Goal: Task Accomplishment & Management: Use online tool/utility

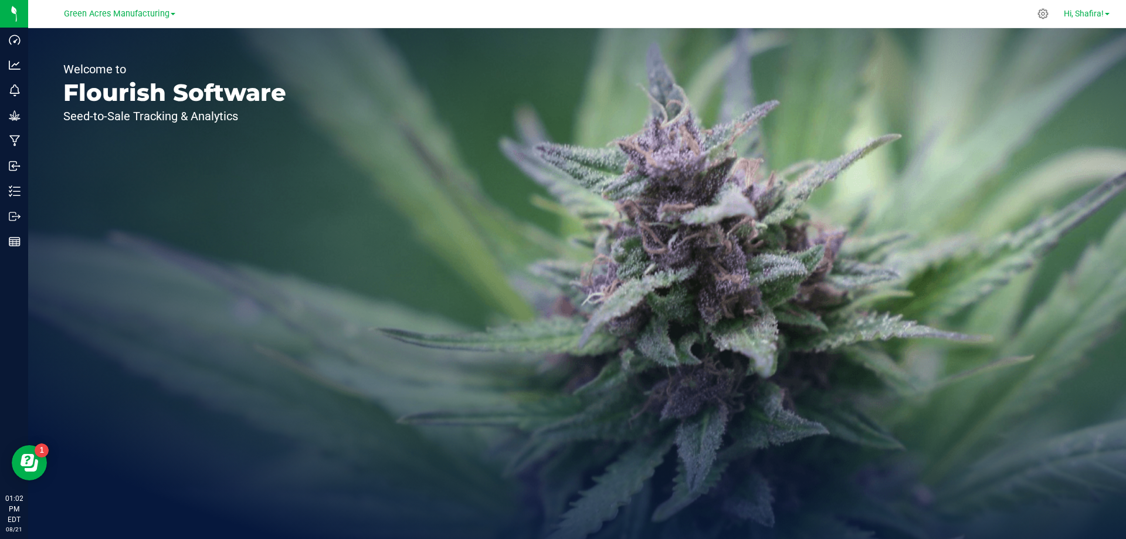
click at [1079, 13] on span "Hi, Shafira!" at bounding box center [1084, 13] width 40 height 9
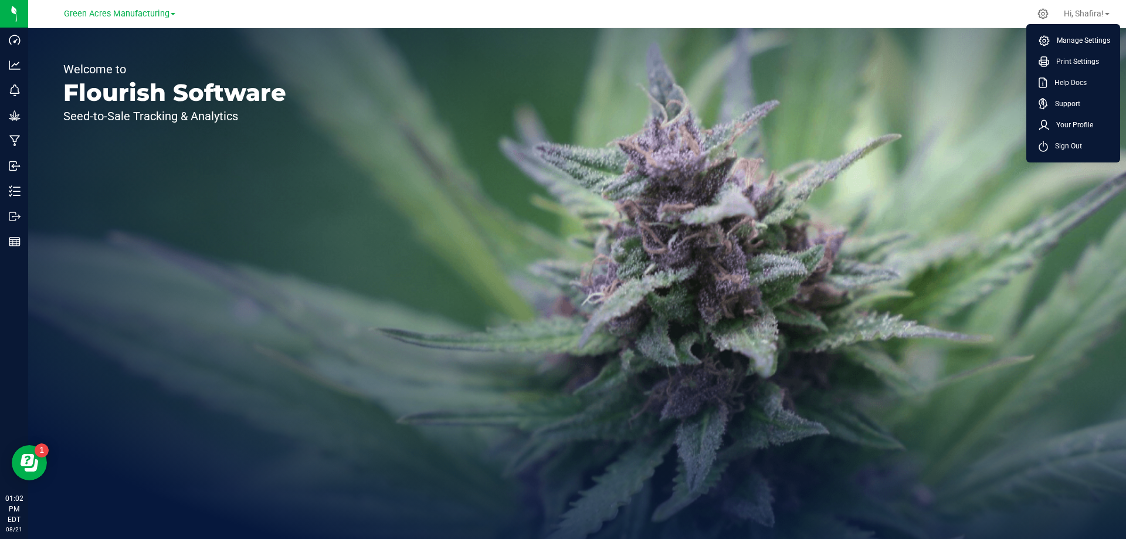
click at [170, 17] on link "Green Acres Manufacturing" at bounding box center [119, 13] width 111 height 11
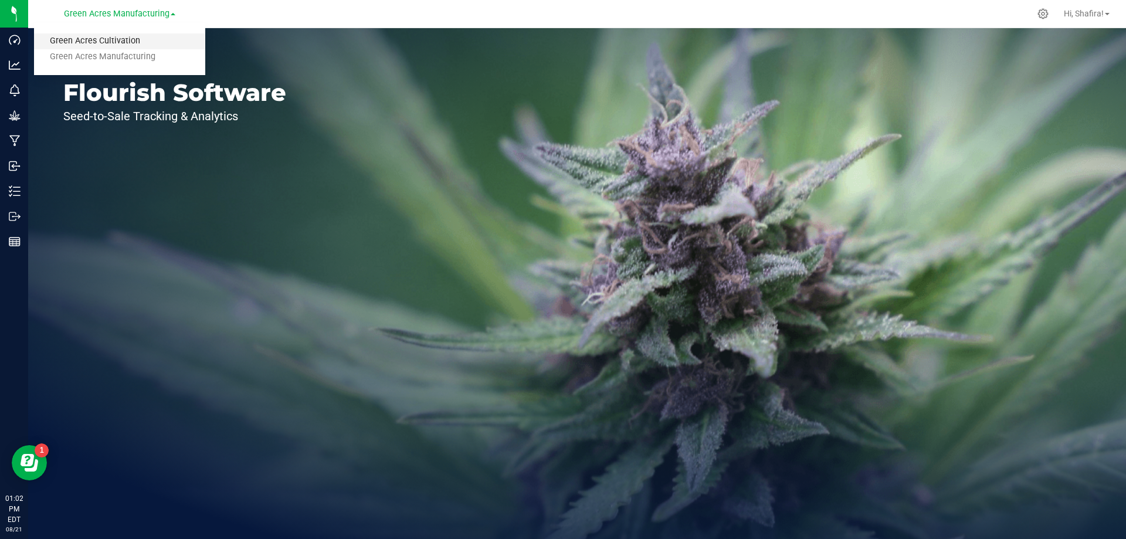
click at [142, 36] on link "Green Acres Cultivation" at bounding box center [119, 41] width 171 height 16
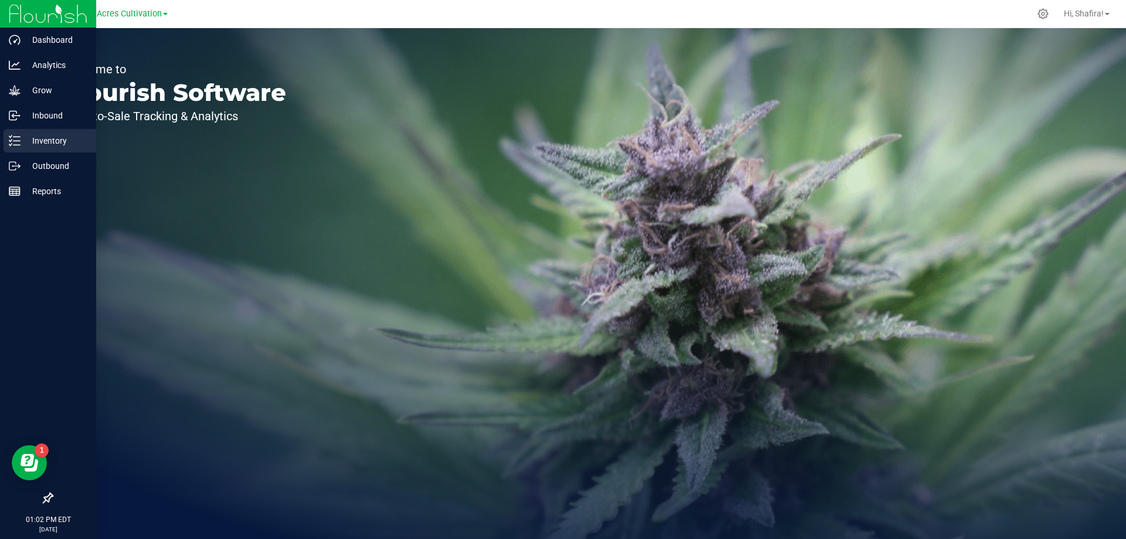
click at [28, 149] on div "Inventory" at bounding box center [50, 140] width 93 height 23
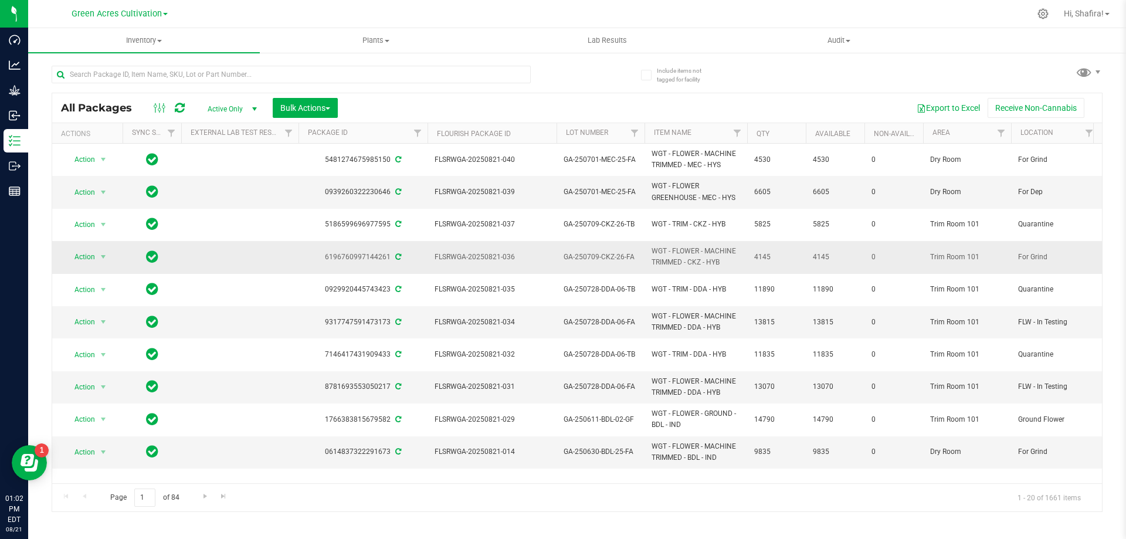
click at [599, 254] on span "GA-250709-CKZ-26-FA" at bounding box center [601, 257] width 74 height 11
click at [599, 254] on input "GA-250709-CKZ-26-FA" at bounding box center [598, 257] width 84 height 18
click at [212, 77] on input "text" at bounding box center [291, 75] width 479 height 18
paste input "GA-250709-CKZ-26-FA"
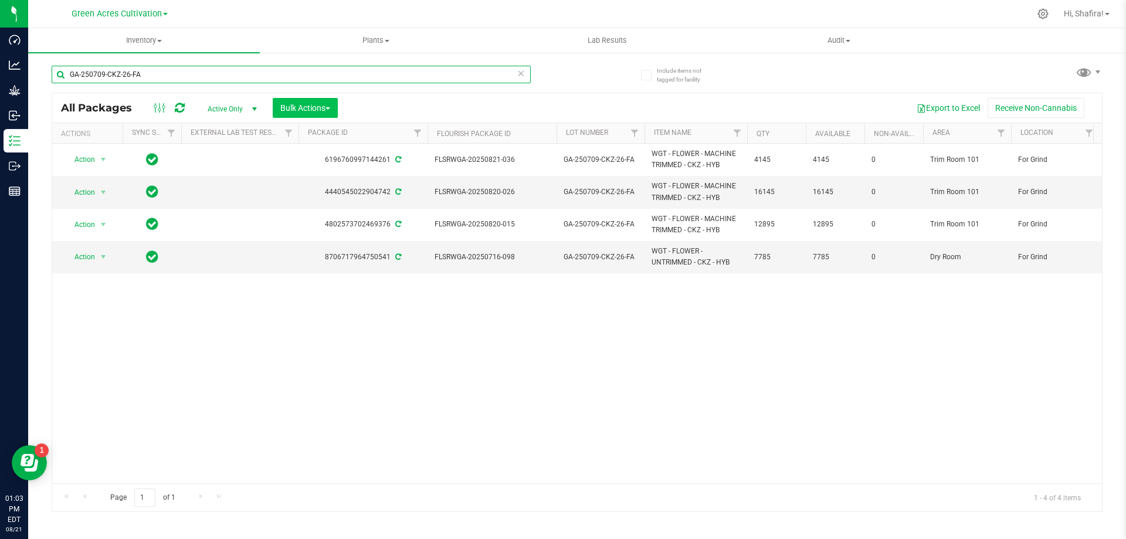
type input "GA-250709-CKZ-26-FA"
click at [327, 108] on span "Bulk Actions" at bounding box center [305, 107] width 50 height 9
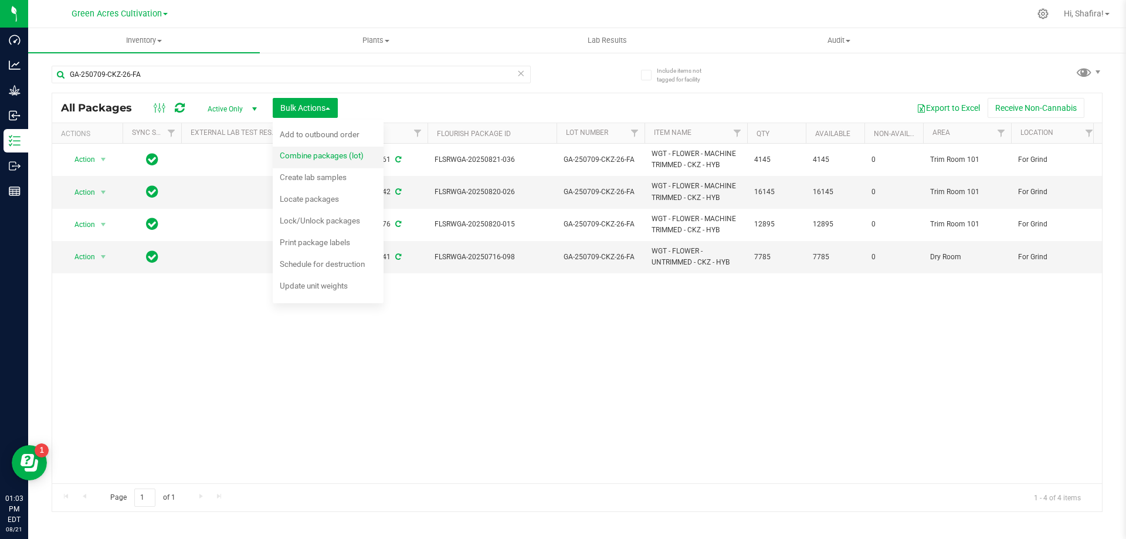
click at [317, 158] on span "Combine packages (lot)" at bounding box center [322, 155] width 84 height 9
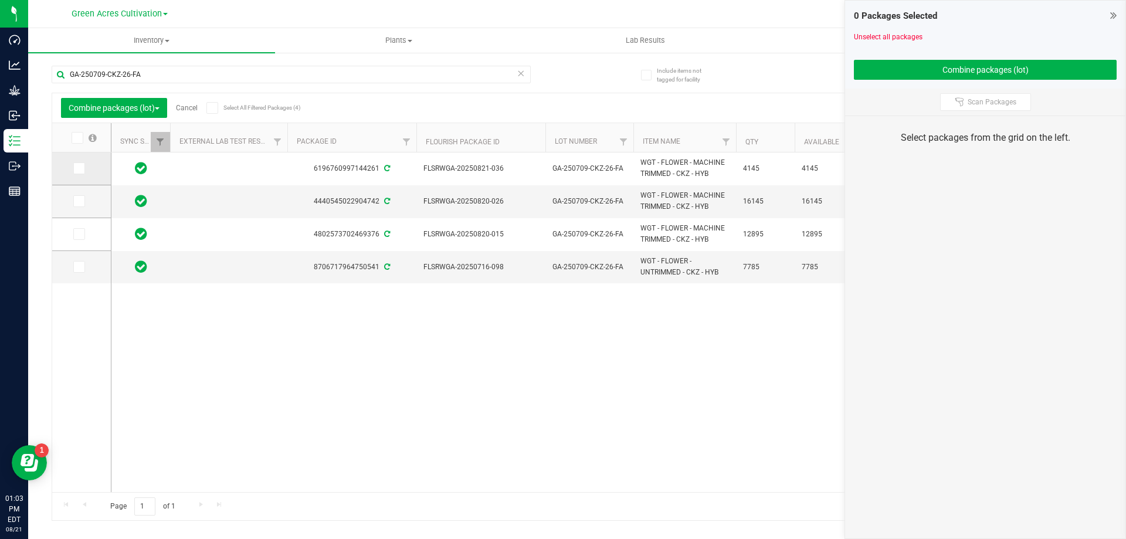
click at [73, 168] on span at bounding box center [79, 168] width 12 height 12
click at [0, 0] on input "checkbox" at bounding box center [0, 0] width 0 height 0
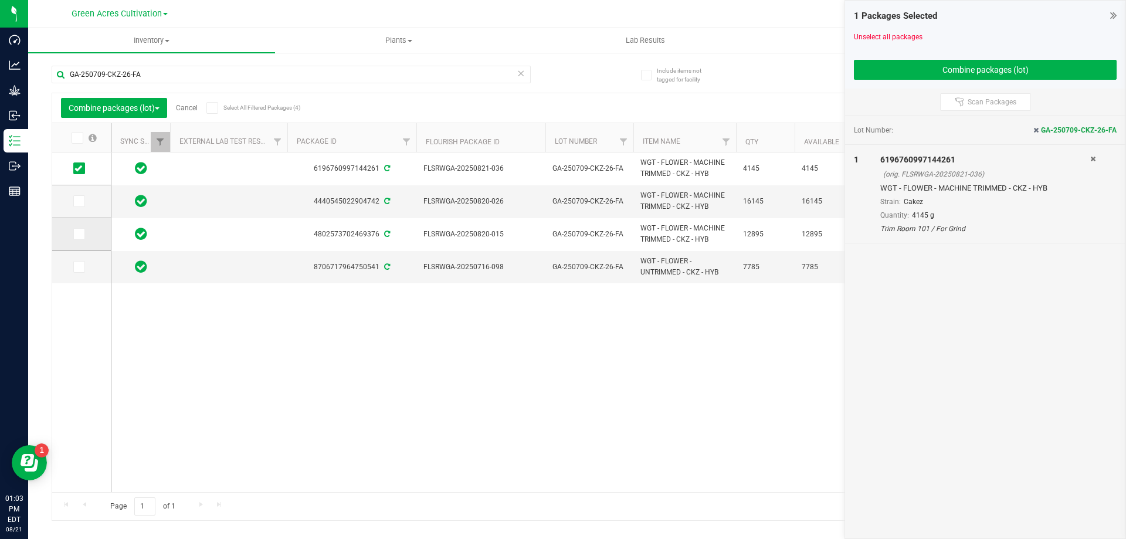
click at [78, 234] on icon at bounding box center [78, 234] width 8 height 0
click at [0, 0] on input "checkbox" at bounding box center [0, 0] width 0 height 0
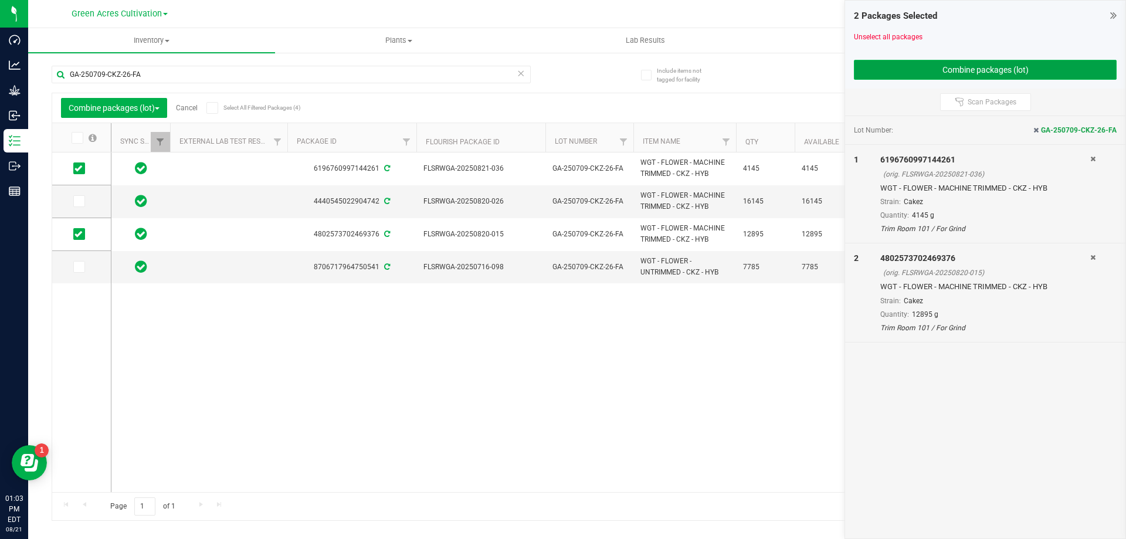
click at [989, 77] on button "Combine packages (lot)" at bounding box center [985, 70] width 263 height 20
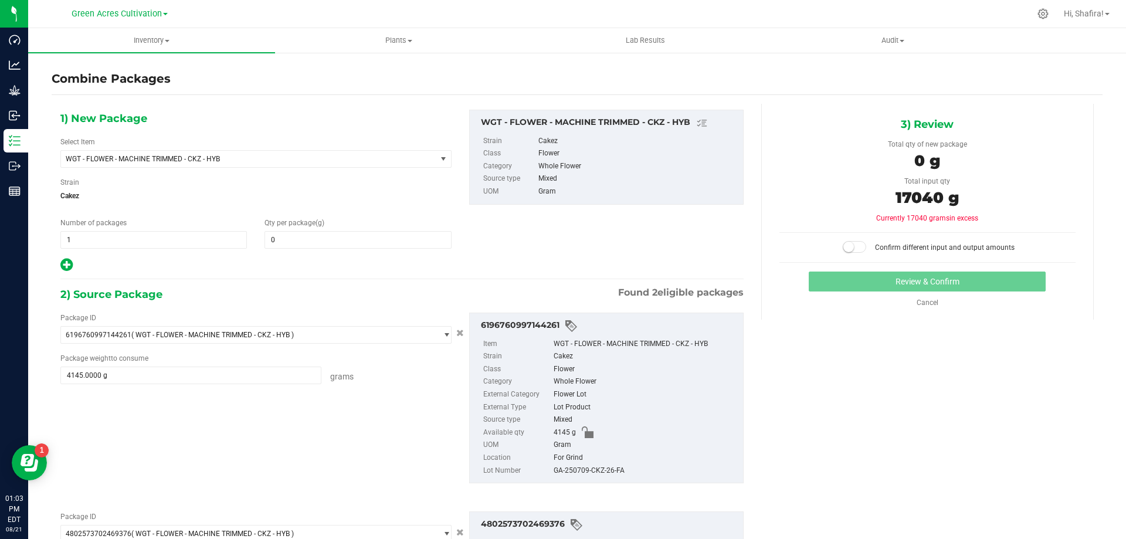
click at [974, 393] on div "1) New Package Select Item WGT - FLOWER - MACHINE TRIMMED - CKZ - HYB 007UP - F…" at bounding box center [577, 405] width 1051 height 603
click at [374, 245] on span at bounding box center [358, 240] width 186 height 18
type input "17040"
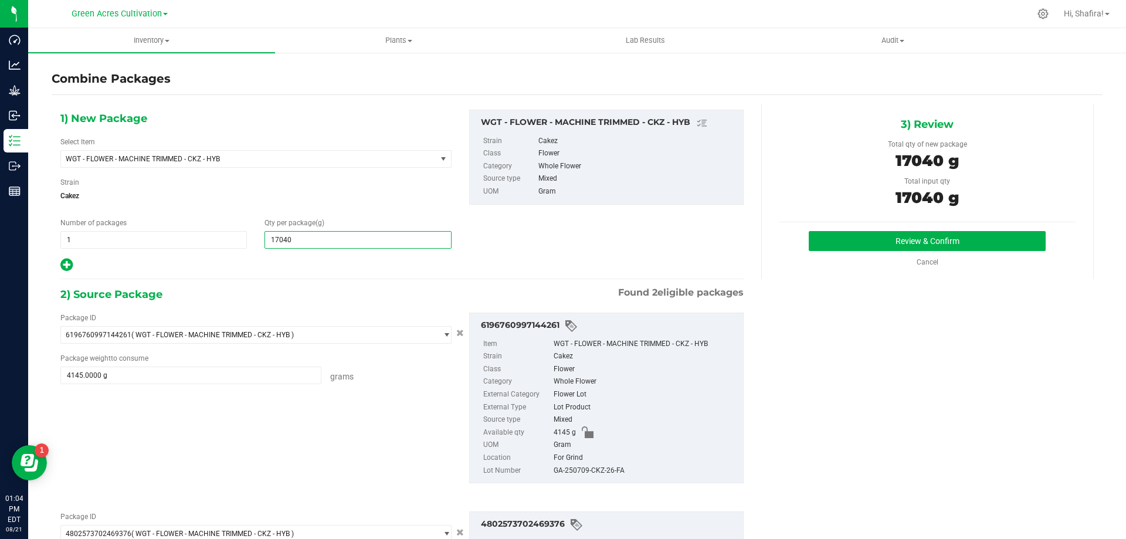
type input "17,040"
click at [588, 474] on div "GA-250709-CKZ-26-FA" at bounding box center [646, 470] width 184 height 13
copy div "GA-250709-CKZ-26-FA"
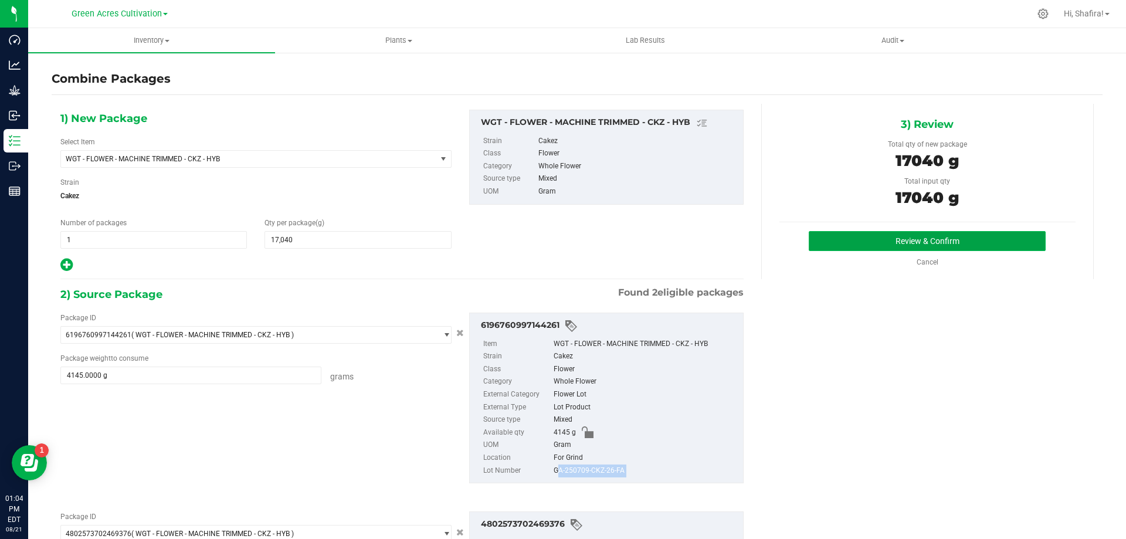
click at [881, 239] on button "Review & Confirm" at bounding box center [927, 241] width 237 height 20
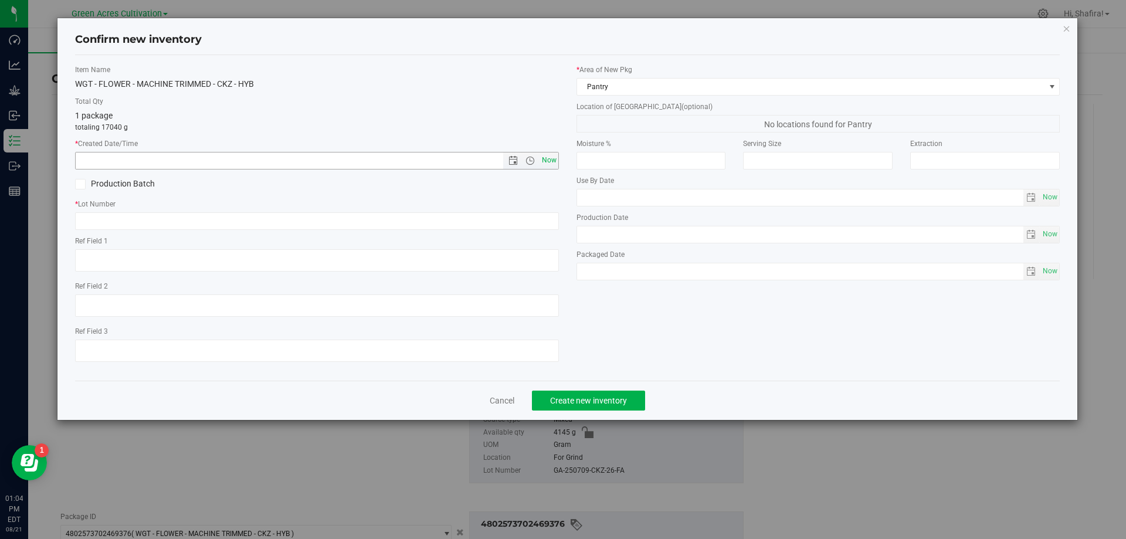
click at [553, 165] on span "Now" at bounding box center [549, 160] width 20 height 17
type input "[DATE] 1:04 PM"
paste input "GA-250709-CKZ-26-FA"
type input "GA-250709-CKZ-26-FA"
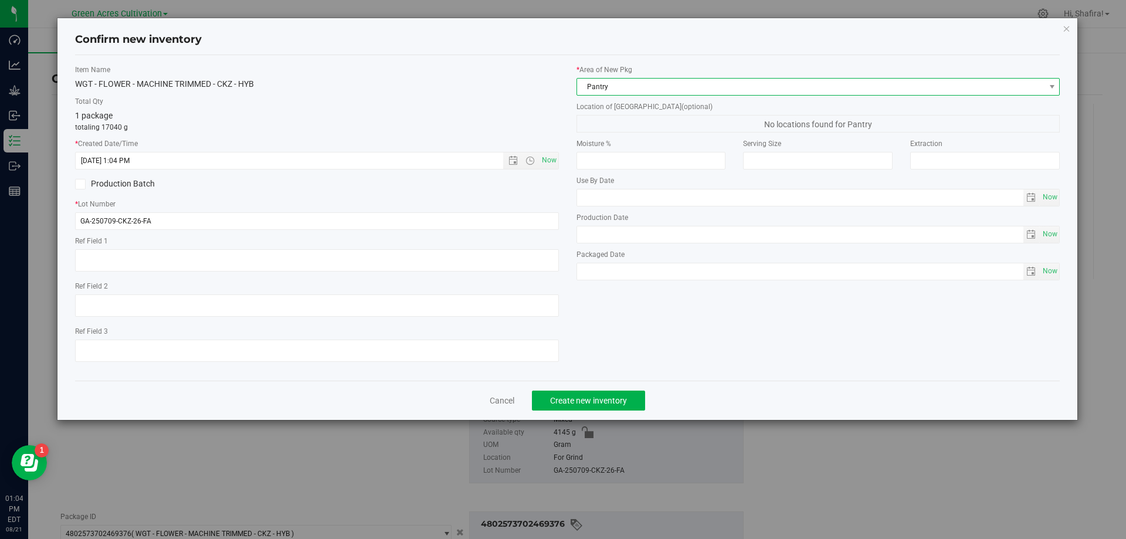
click at [786, 82] on span "Pantry" at bounding box center [811, 87] width 468 height 16
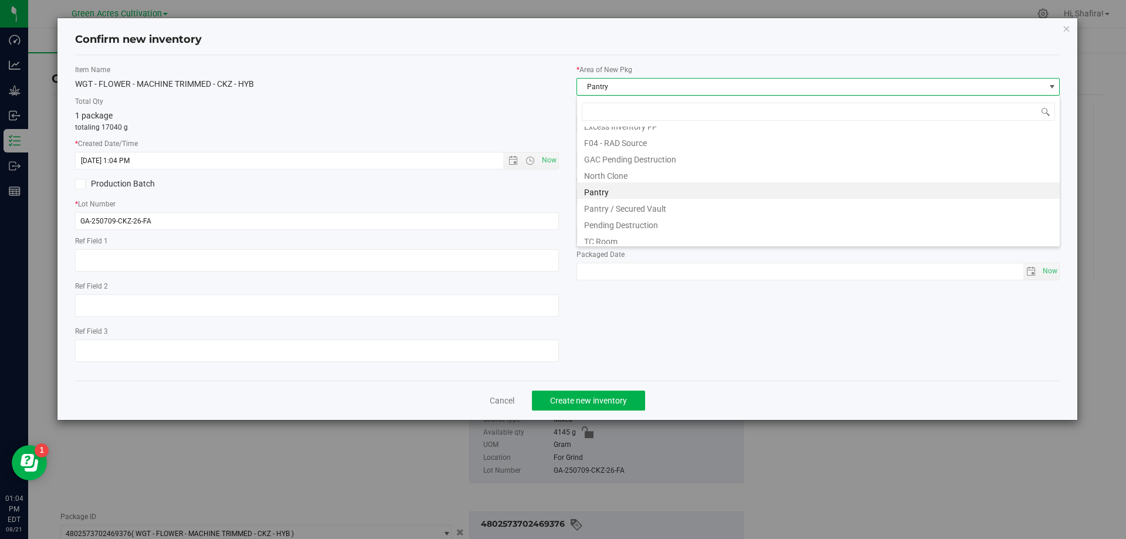
scroll to position [162, 0]
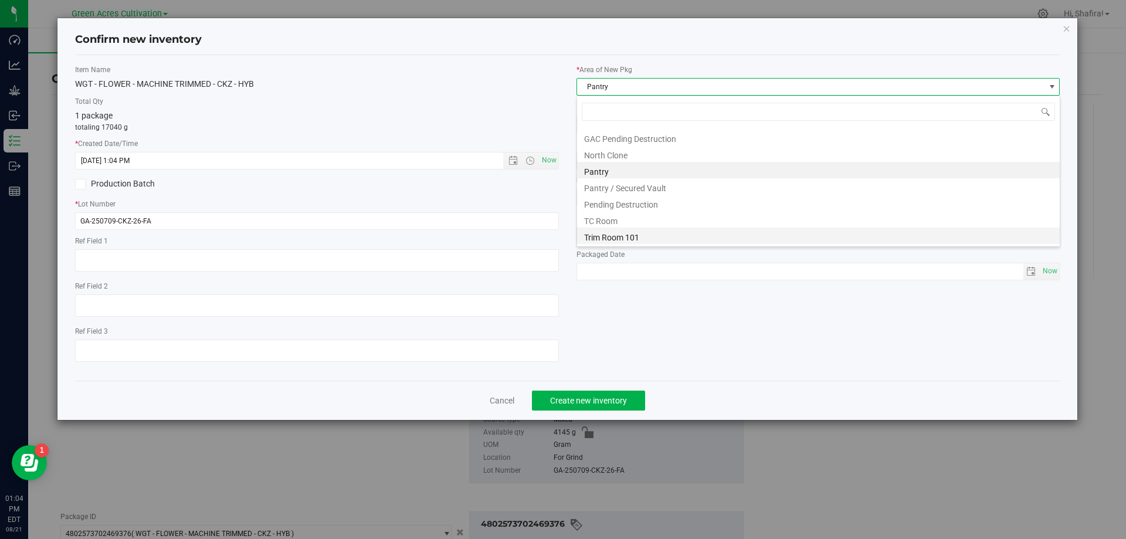
click at [595, 243] on li "Trim Room 101" at bounding box center [818, 236] width 483 height 16
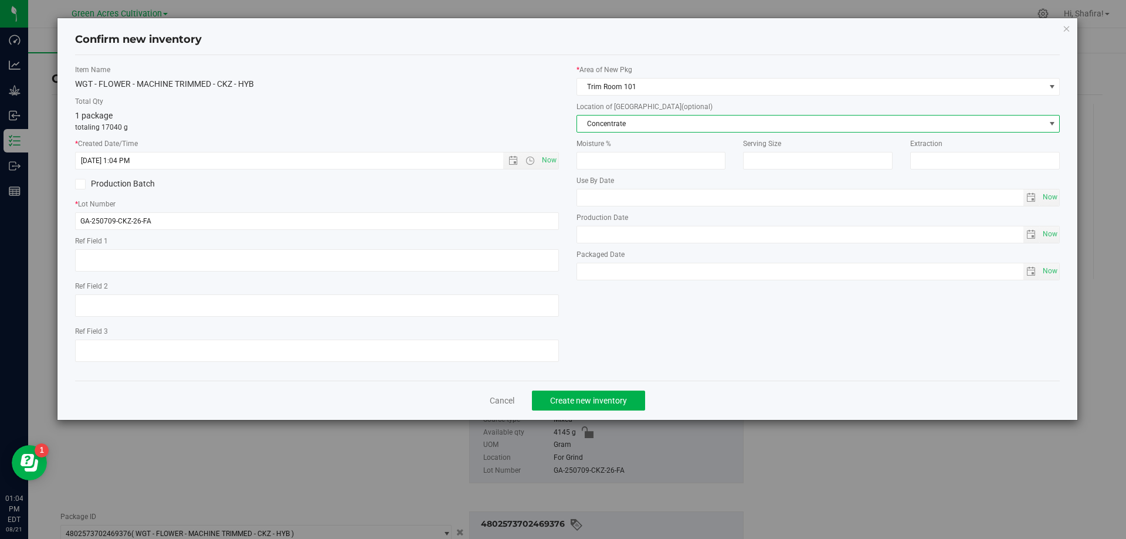
click at [647, 128] on span "Concentrate" at bounding box center [811, 124] width 468 height 16
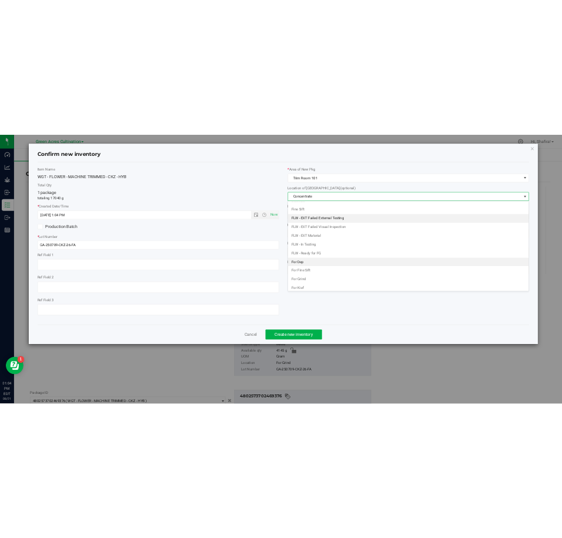
scroll to position [120, 0]
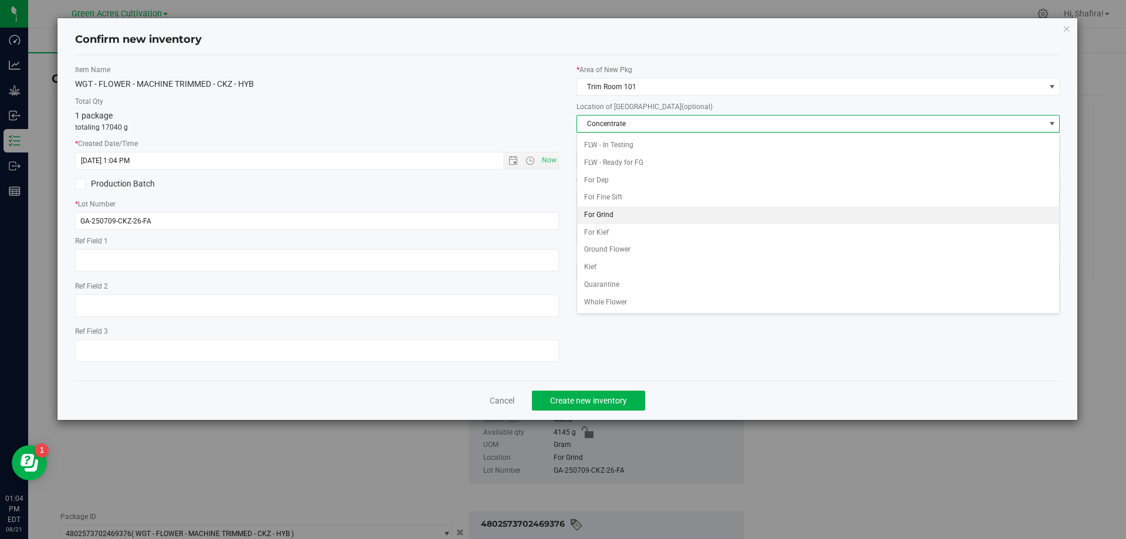
click at [598, 219] on li "For Grind" at bounding box center [818, 215] width 483 height 18
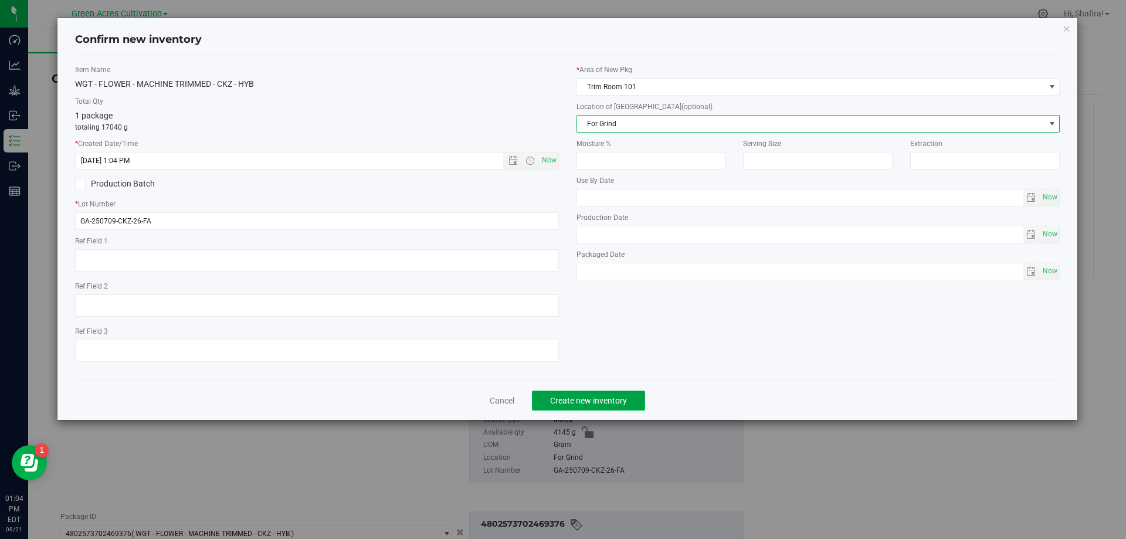
drag, startPoint x: 595, startPoint y: 397, endPoint x: 662, endPoint y: 385, distance: 67.9
click at [595, 398] on span "Create new inventory" at bounding box center [588, 400] width 77 height 9
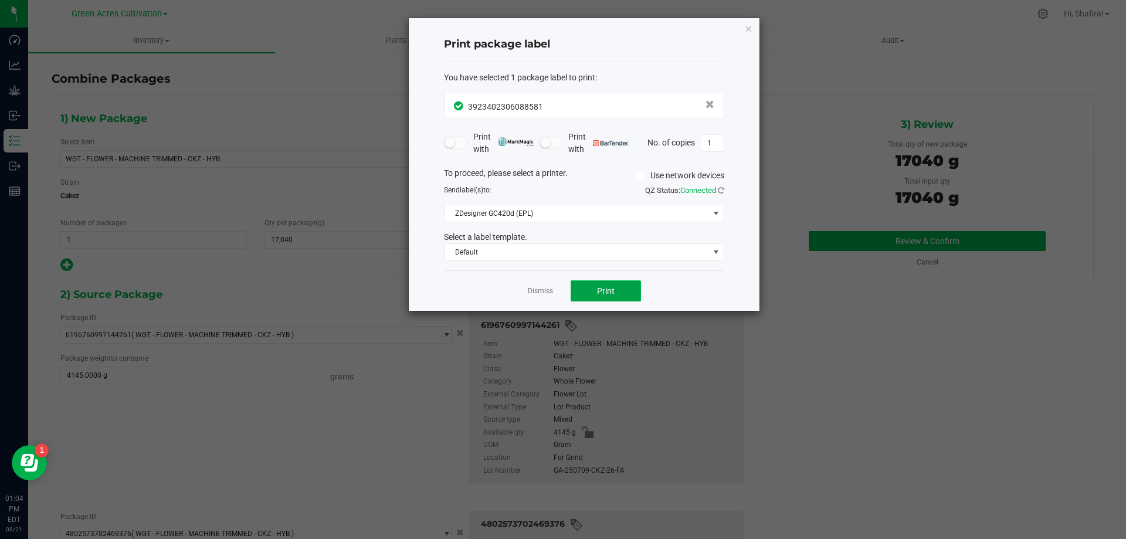
click at [618, 298] on button "Print" at bounding box center [606, 290] width 70 height 21
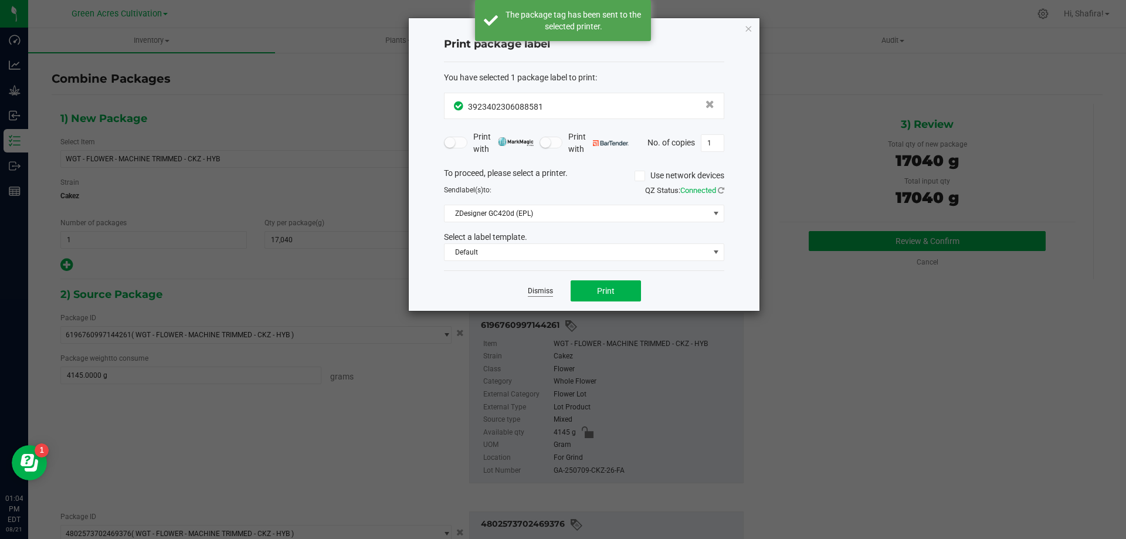
click at [547, 291] on link "Dismiss" at bounding box center [540, 291] width 25 height 10
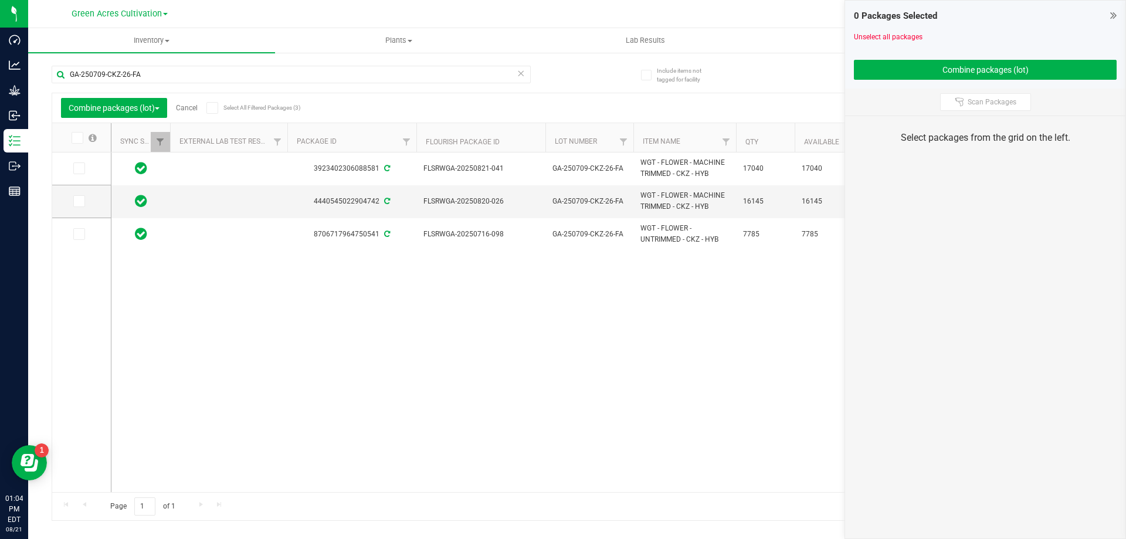
click at [185, 107] on link "Cancel" at bounding box center [187, 108] width 22 height 8
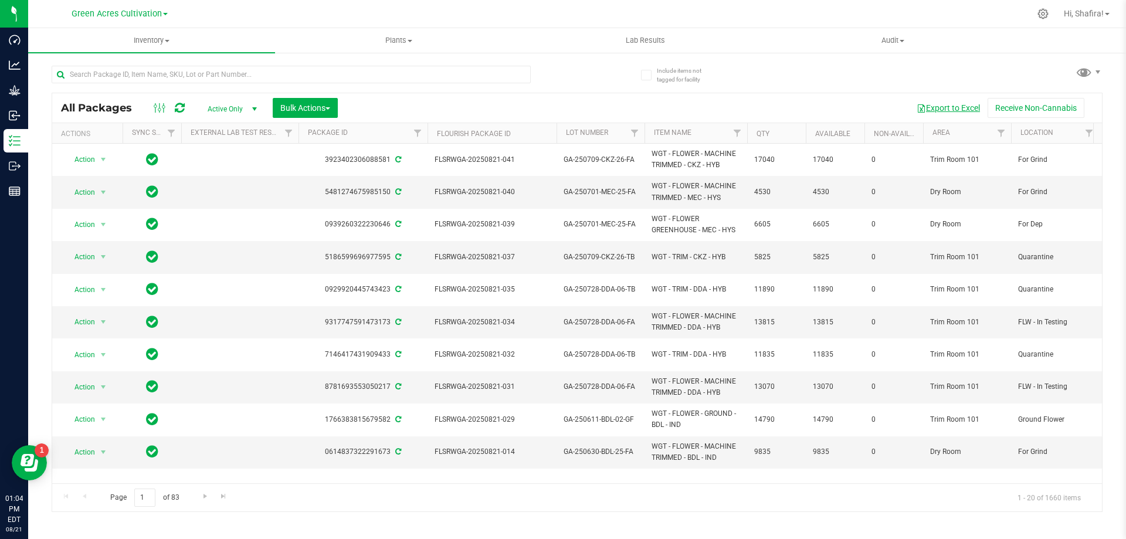
click at [957, 110] on button "Export to Excel" at bounding box center [948, 108] width 79 height 20
